Goal: Use online tool/utility: Utilize a website feature to perform a specific function

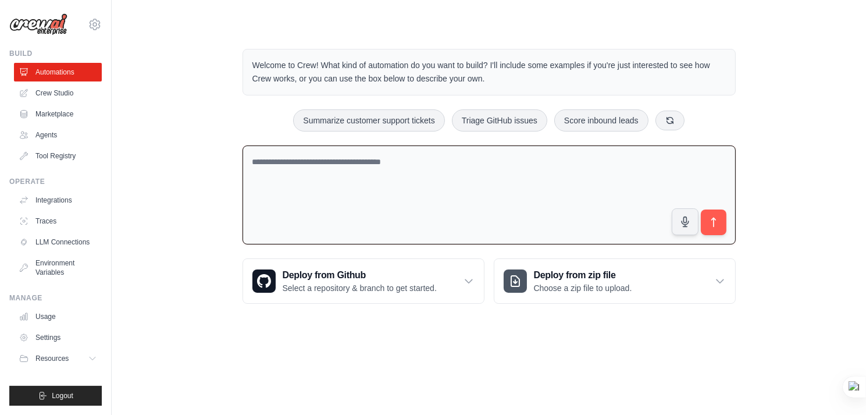
click at [304, 181] on textarea at bounding box center [488, 194] width 493 height 99
click at [470, 279] on icon at bounding box center [469, 281] width 12 height 12
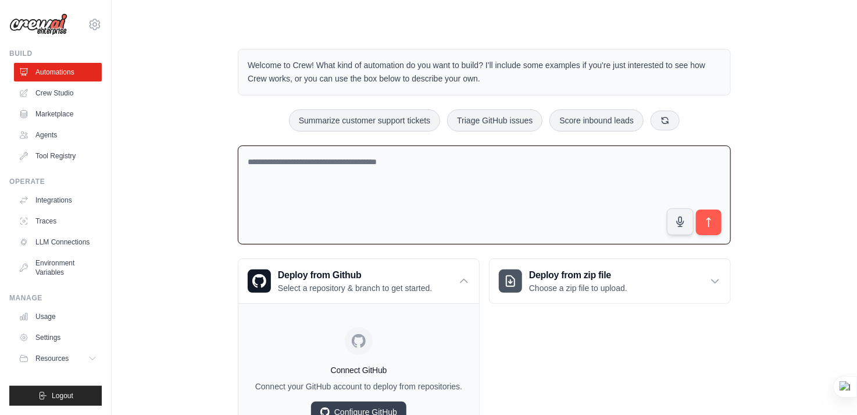
click at [513, 324] on div "Deploy from zip file Choose a zip file to upload. Upload a ZIP file containing …" at bounding box center [610, 352] width 242 height 188
click at [462, 284] on icon at bounding box center [464, 281] width 12 height 12
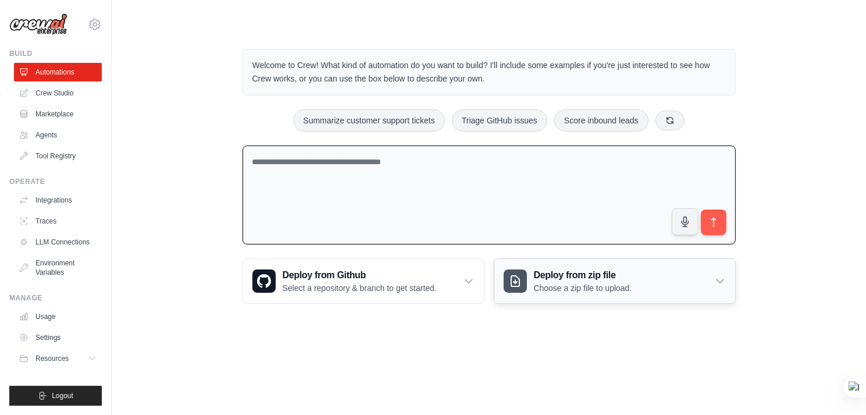
click at [721, 275] on icon at bounding box center [720, 281] width 12 height 12
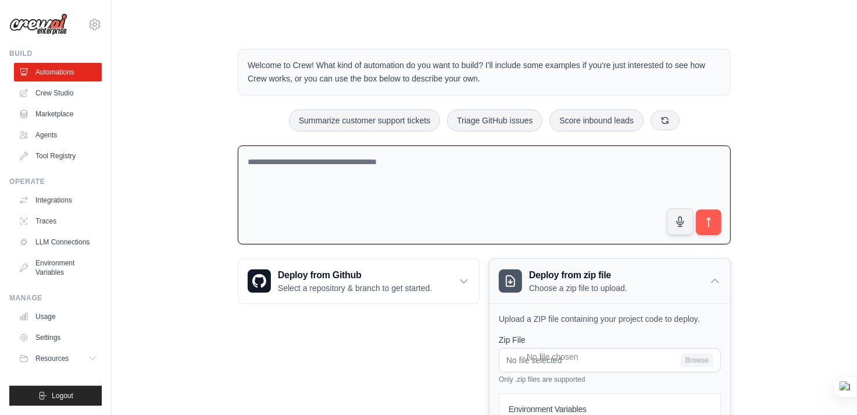
click at [721, 274] on div "Deploy from zip file Choose a zip file to upload." at bounding box center [610, 281] width 241 height 44
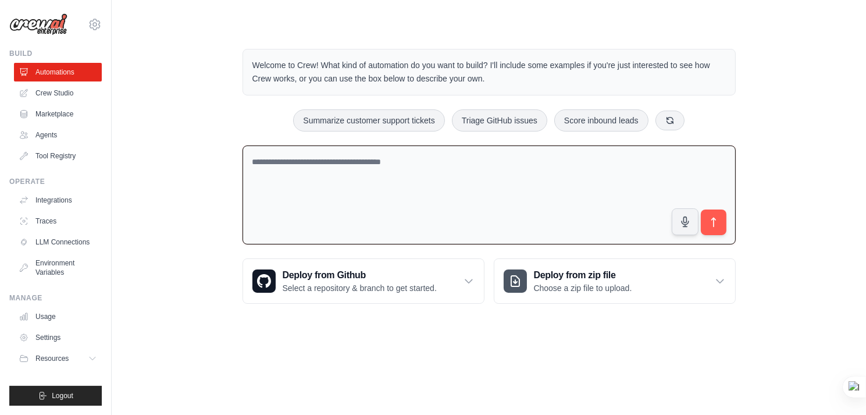
click at [533, 322] on main "Welcome to Crew! What kind of automation do you want to build? I'll include som…" at bounding box center [489, 167] width 754 height 334
click at [415, 190] on textarea at bounding box center [488, 194] width 493 height 99
